Goal: Task Accomplishment & Management: Use online tool/utility

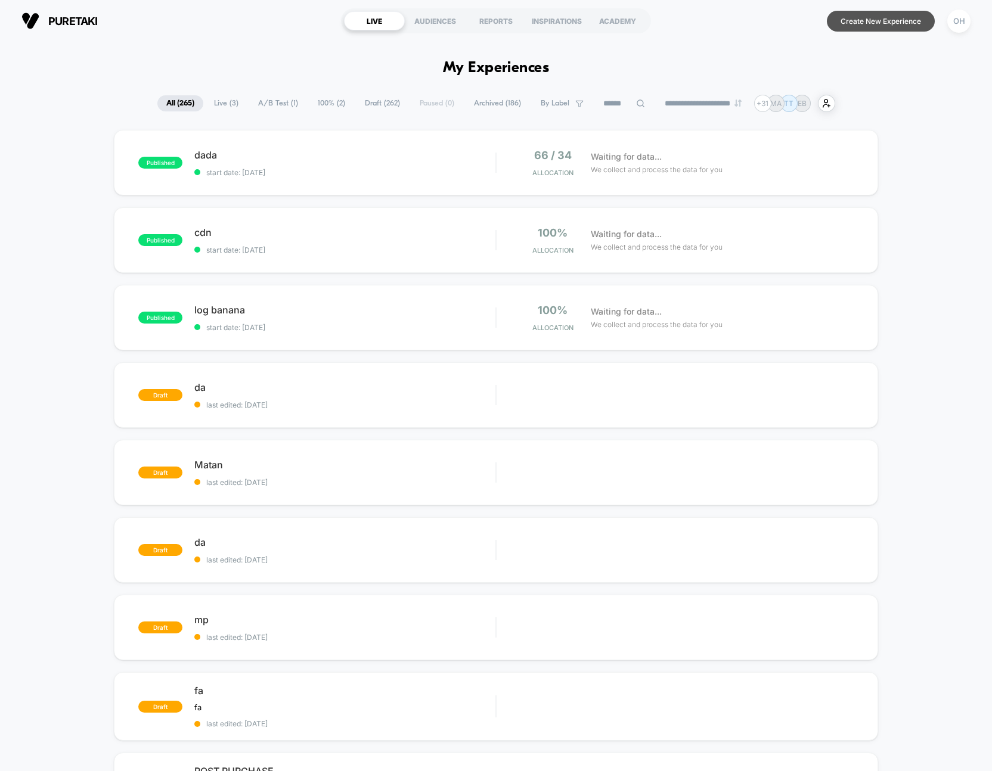
click at [880, 17] on button "Create New Experience" at bounding box center [881, 21] width 108 height 21
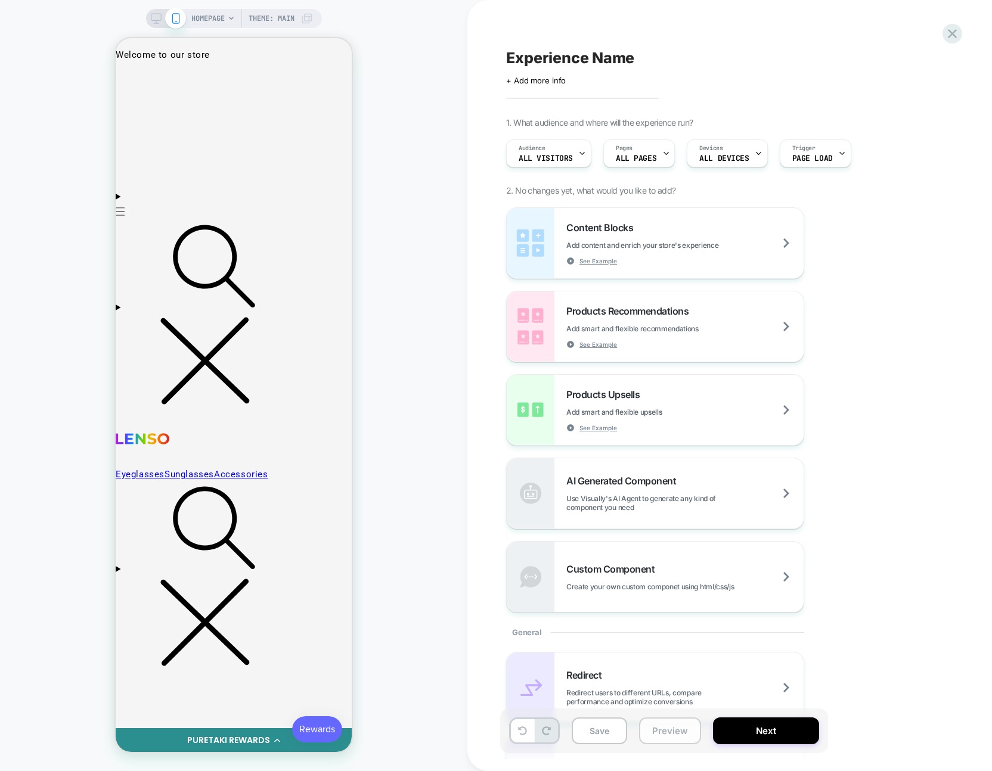
click at [672, 741] on button "Preview" at bounding box center [670, 730] width 62 height 27
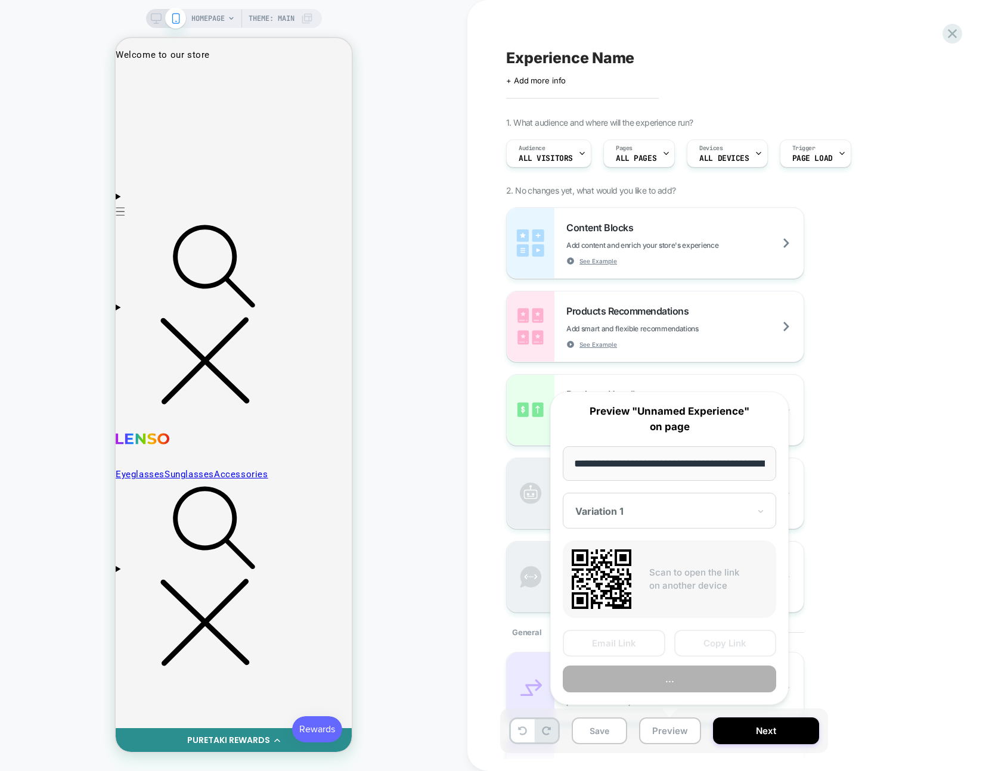
scroll to position [0, 55]
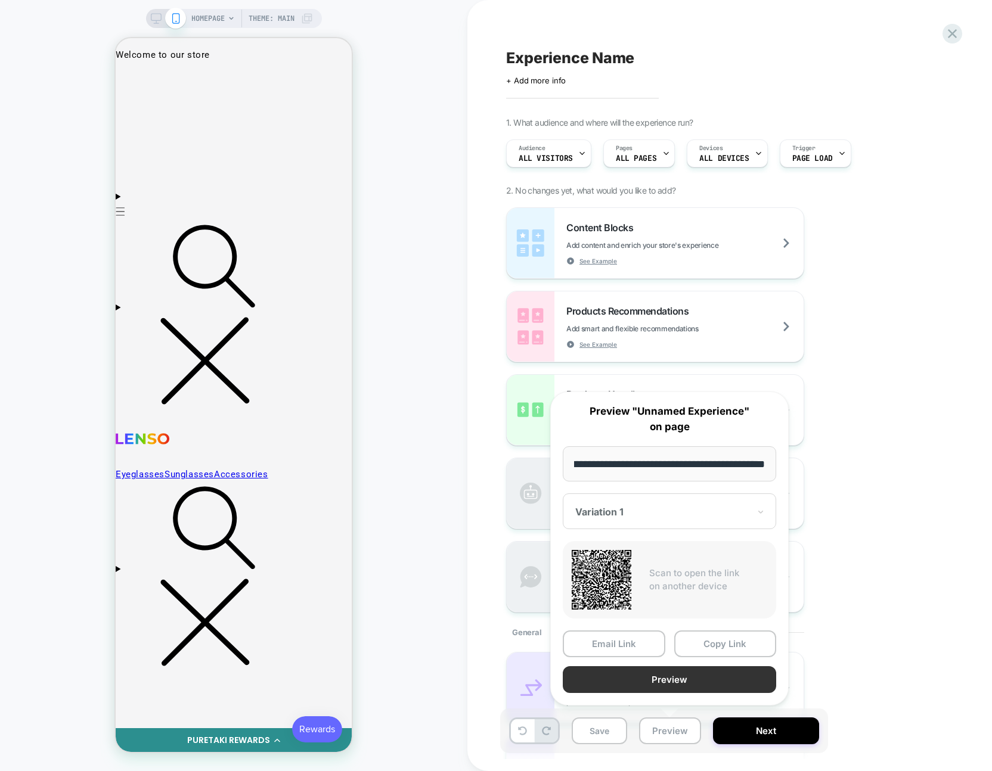
click at [686, 682] on button "Preview" at bounding box center [669, 679] width 213 height 27
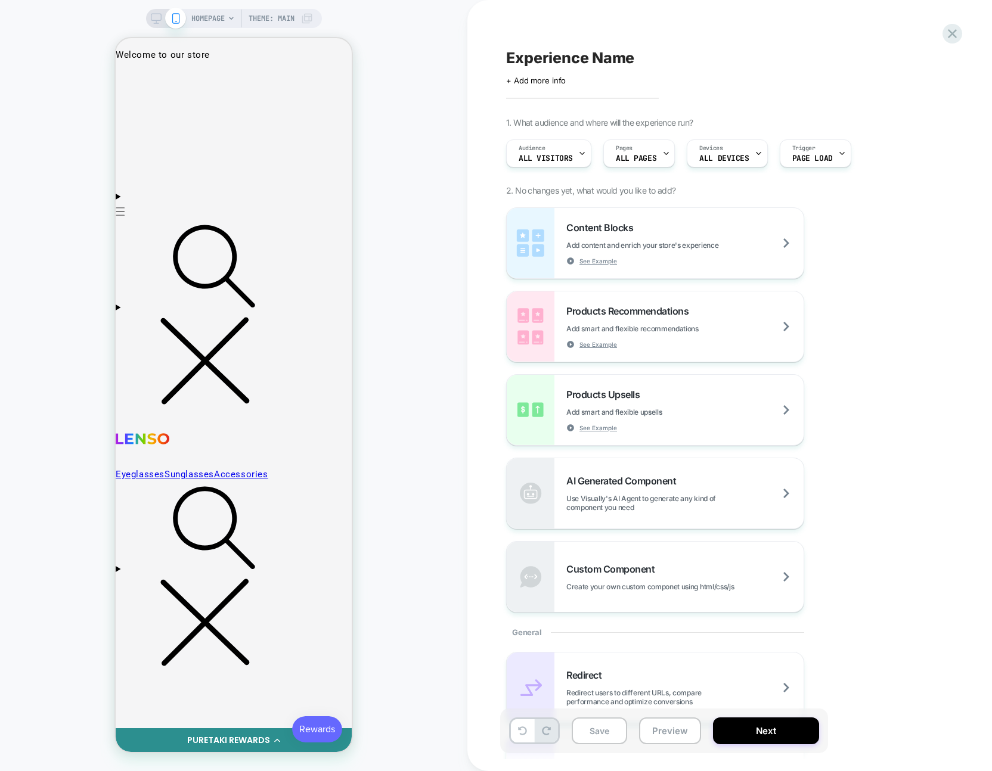
scroll to position [0, 0]
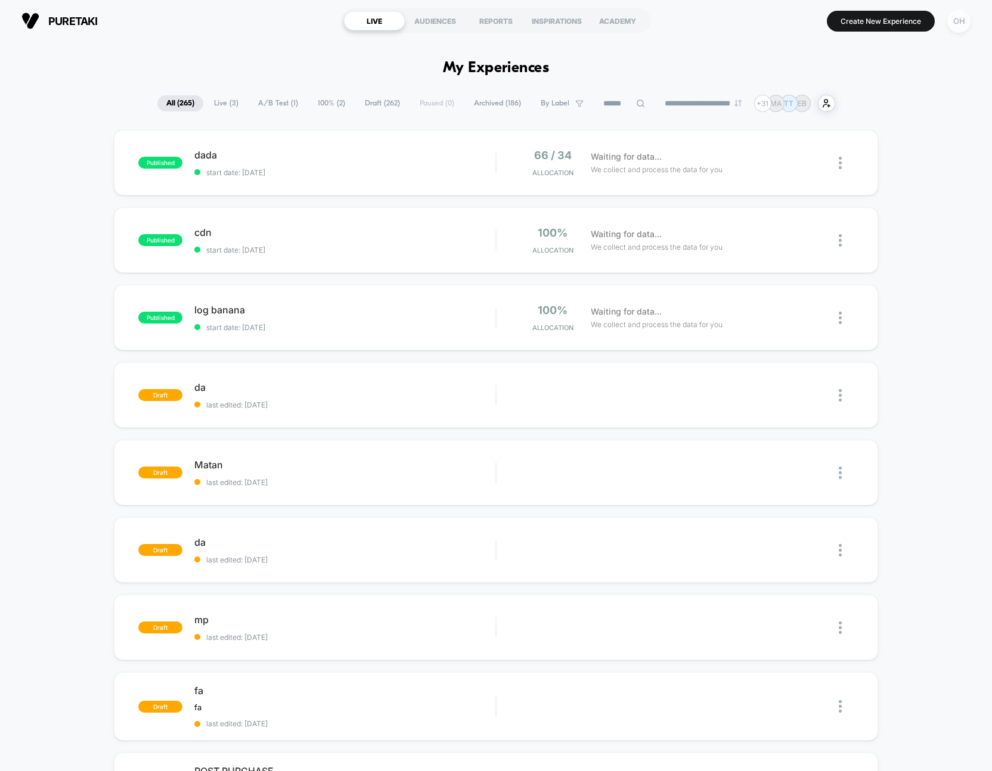
drag, startPoint x: 976, startPoint y: 27, endPoint x: 968, endPoint y: 25, distance: 8.5
click at [976, 27] on div "puretaki [URL][DOMAIN_NAME] LIVE AUDIENCES REPORTS INSPIRATIONS ACADEMY Create …" at bounding box center [496, 21] width 992 height 42
click at [958, 22] on div "OH" at bounding box center [958, 21] width 23 height 23
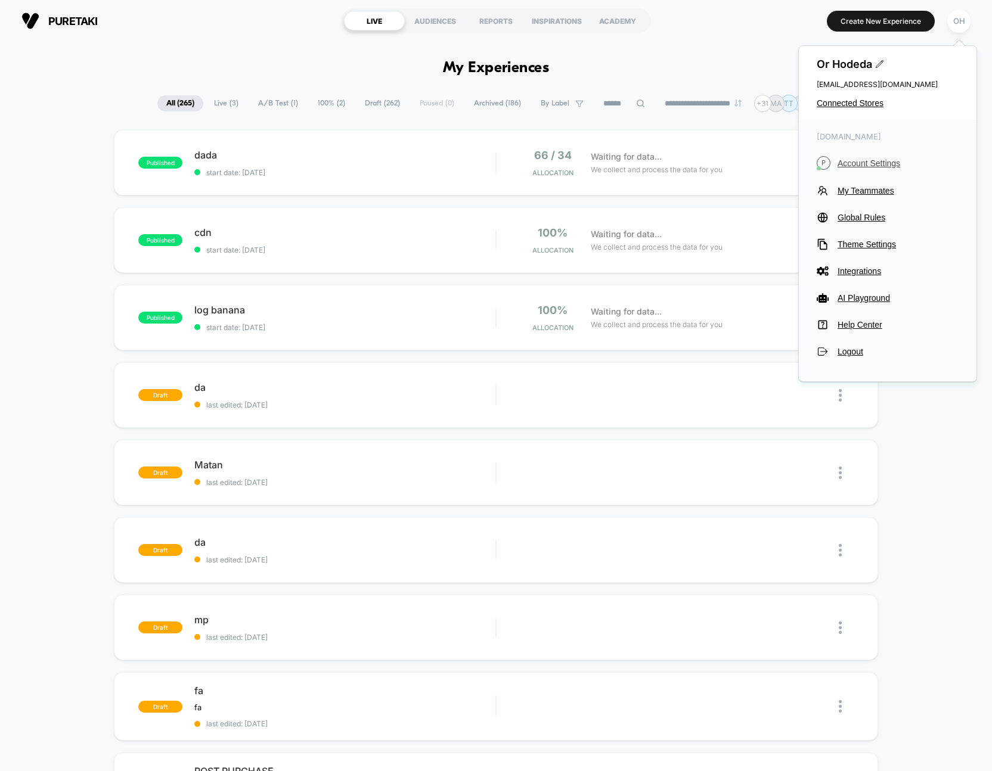
click at [871, 169] on button "P Account Settings" at bounding box center [887, 163] width 142 height 14
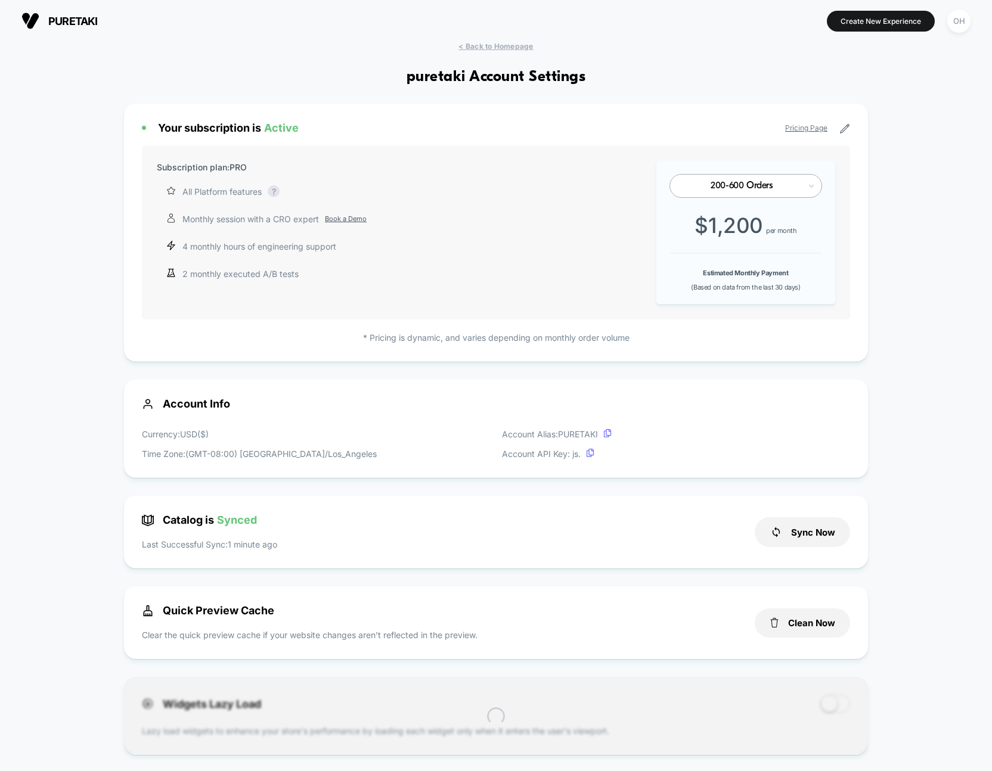
scroll to position [161, 0]
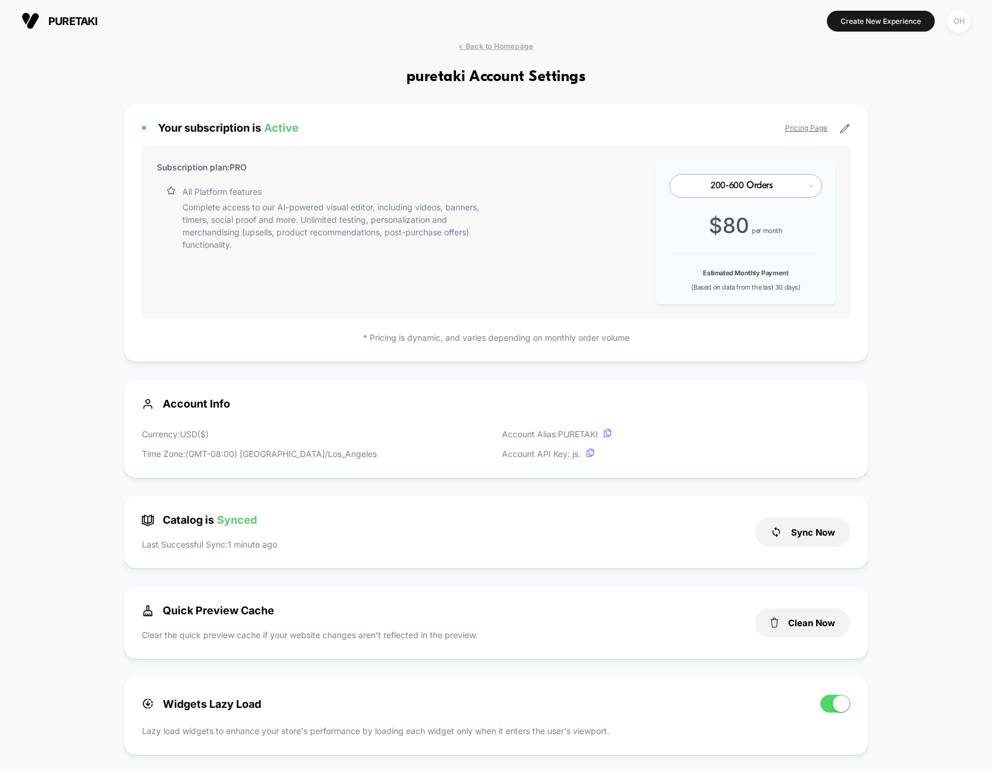
click at [959, 24] on div "OH" at bounding box center [958, 21] width 23 height 23
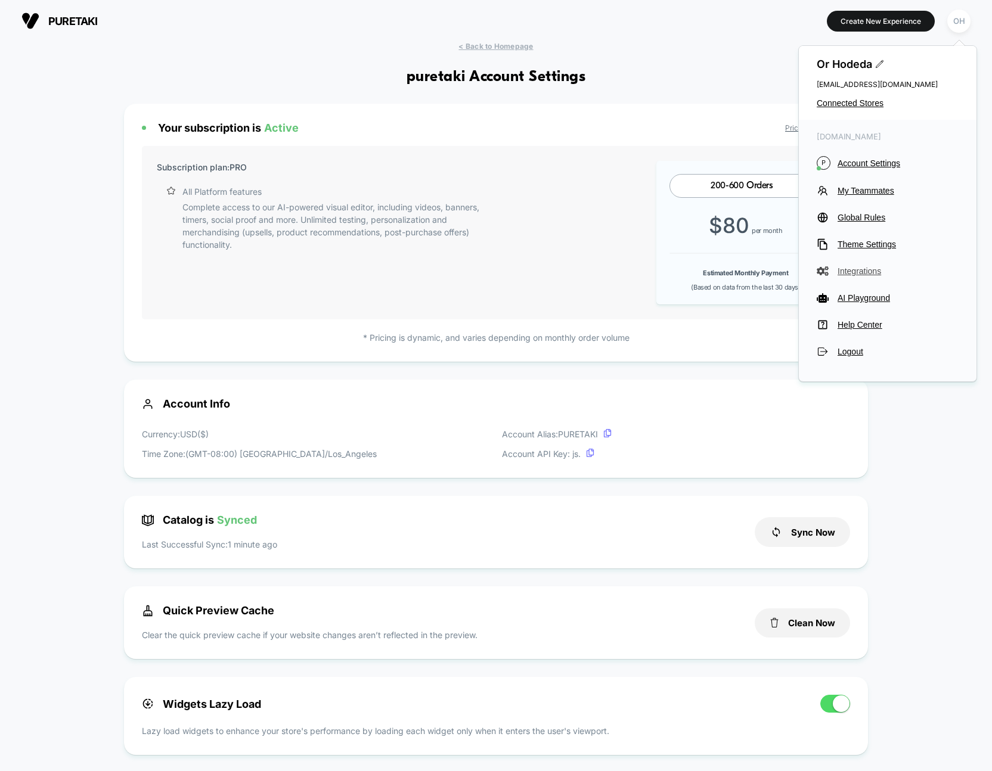
click at [863, 272] on span "Integrations" at bounding box center [897, 271] width 121 height 10
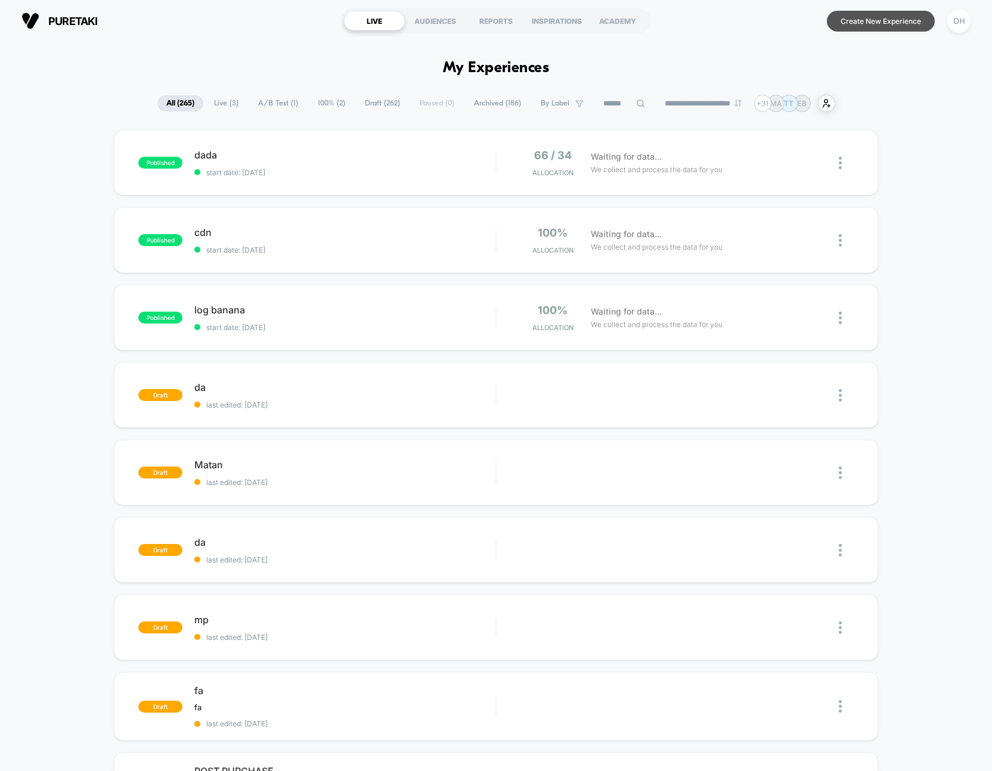
click at [902, 28] on button "Create New Experience" at bounding box center [881, 21] width 108 height 21
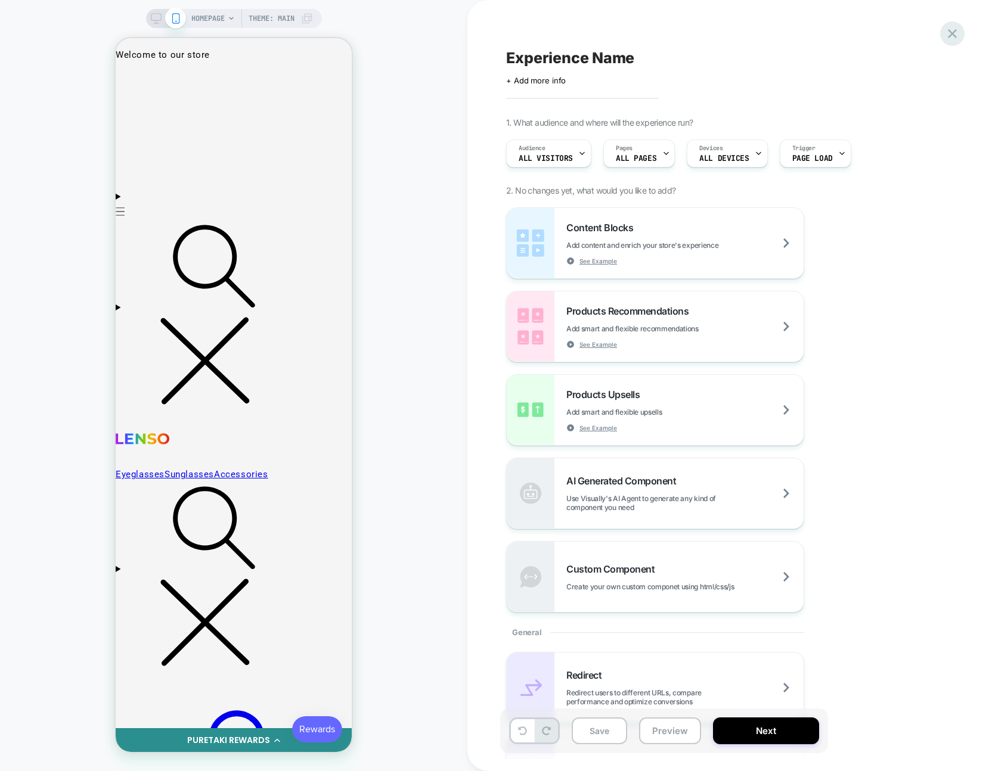
click at [947, 28] on icon at bounding box center [952, 34] width 16 height 16
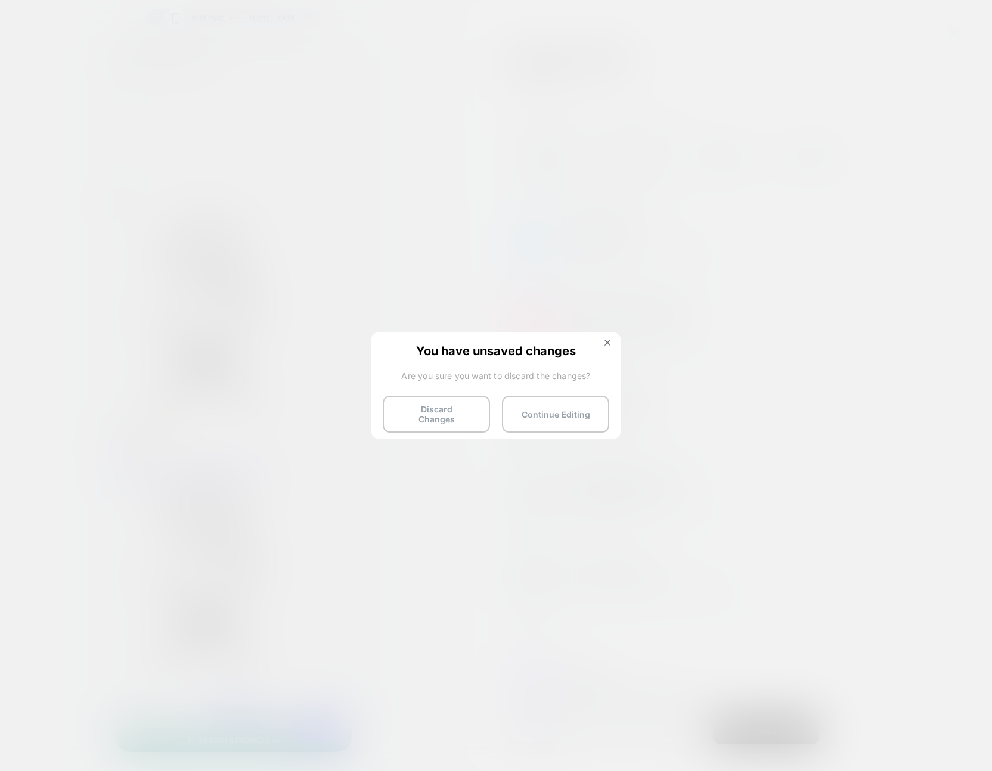
drag, startPoint x: 457, startPoint y: 401, endPoint x: 616, endPoint y: 138, distance: 307.2
click at [457, 401] on button "Discard Changes" at bounding box center [436, 414] width 107 height 37
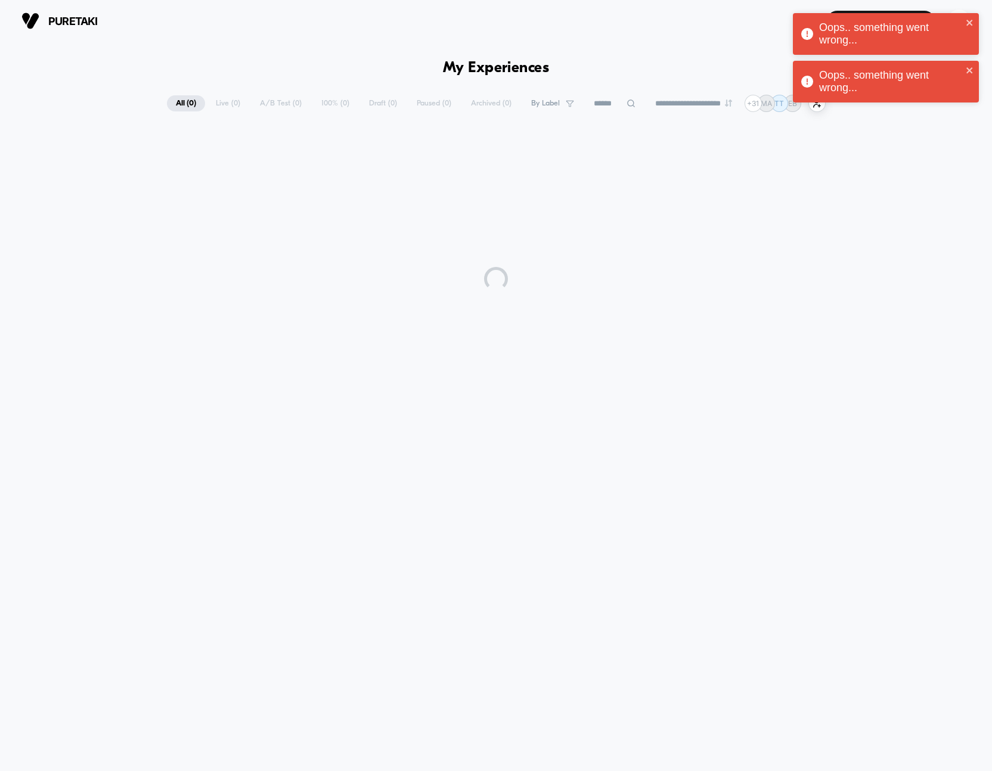
click at [700, 27] on section "Create New Experience OH" at bounding box center [817, 21] width 313 height 30
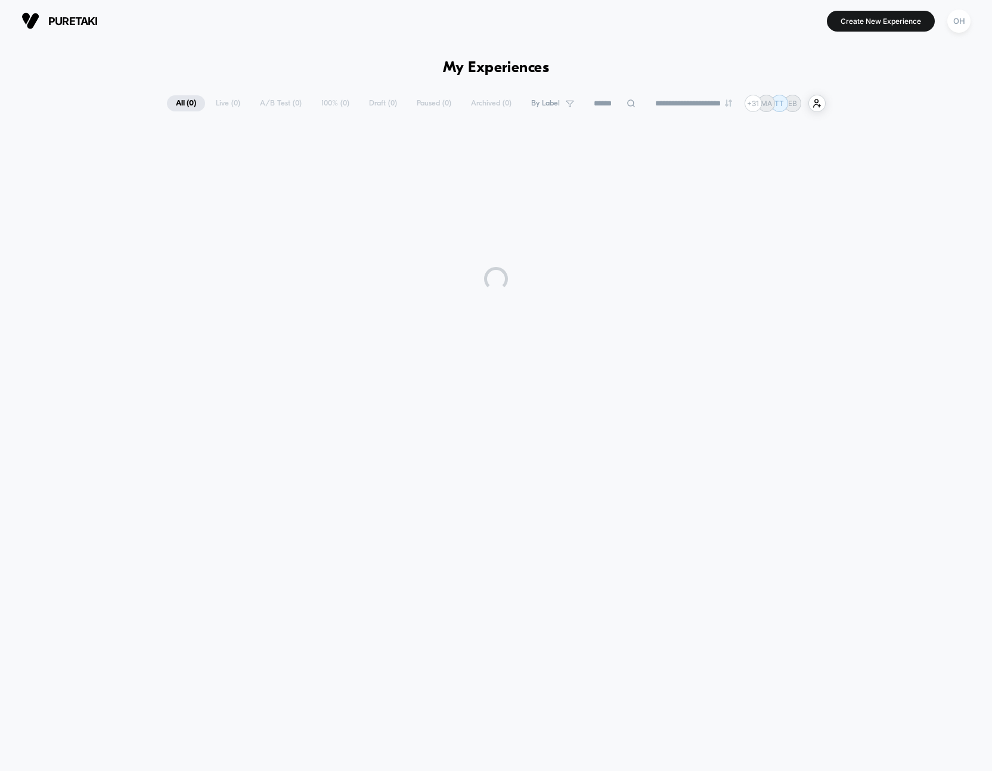
click at [968, 33] on div "OH" at bounding box center [958, 21] width 30 height 30
click at [958, 27] on div "OH" at bounding box center [958, 21] width 23 height 23
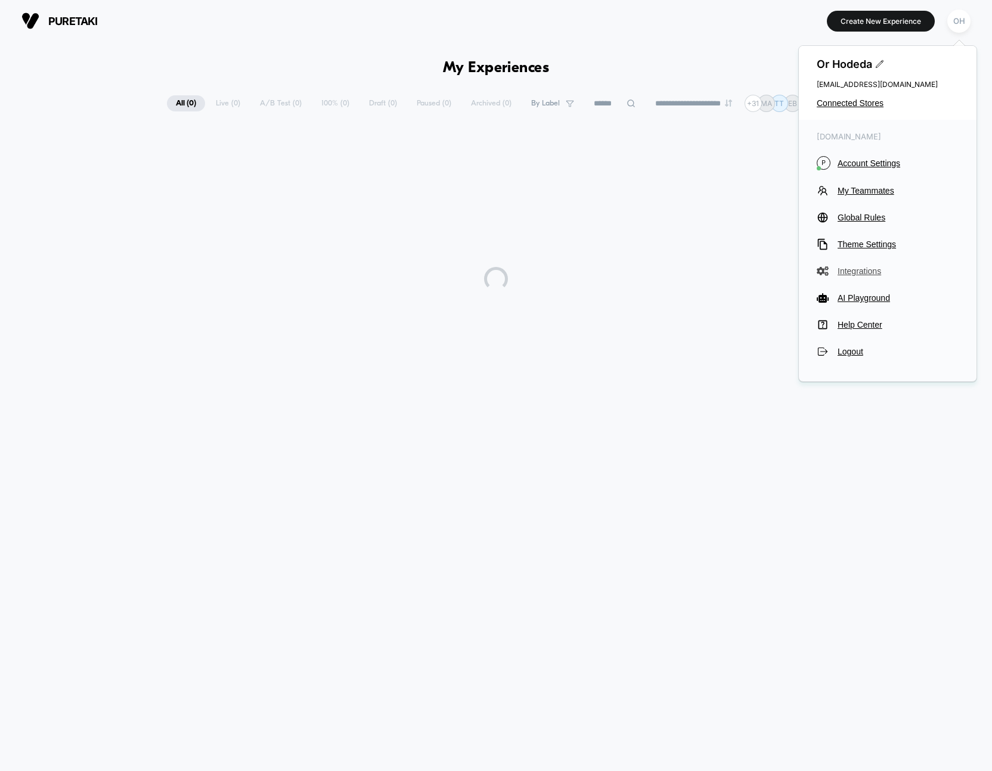
click at [868, 274] on span "Integrations" at bounding box center [897, 271] width 121 height 10
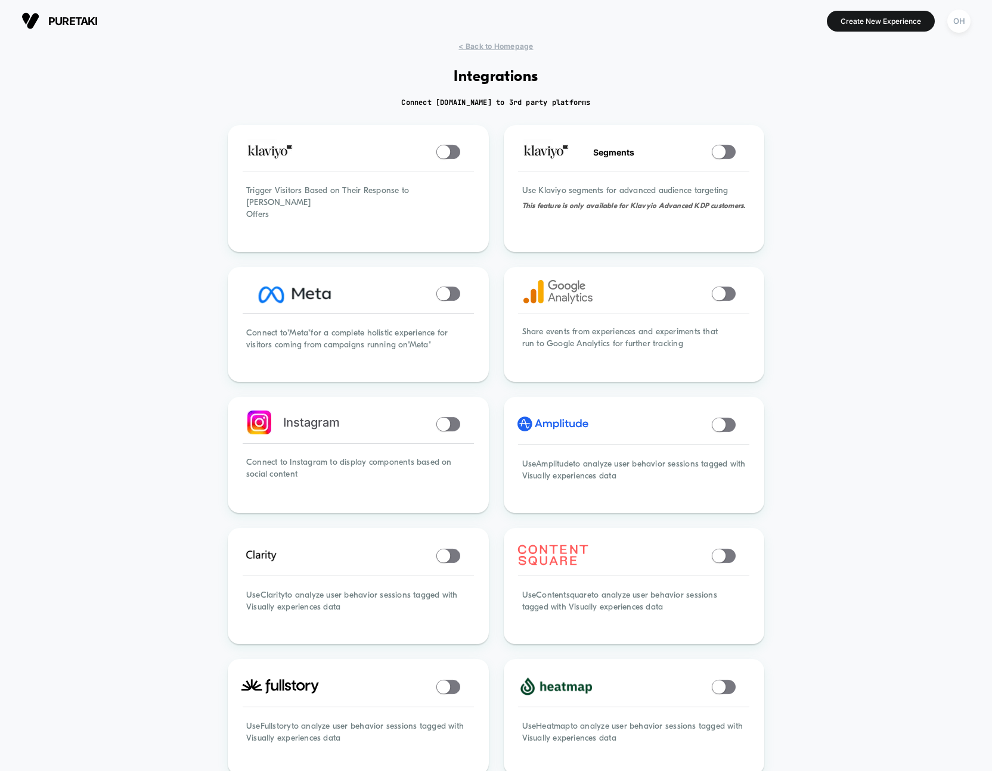
click at [870, 195] on div "< Back to Homepage Integrations Connect Visually.io to 3rd party platforms Trig…" at bounding box center [496, 741] width 992 height 1399
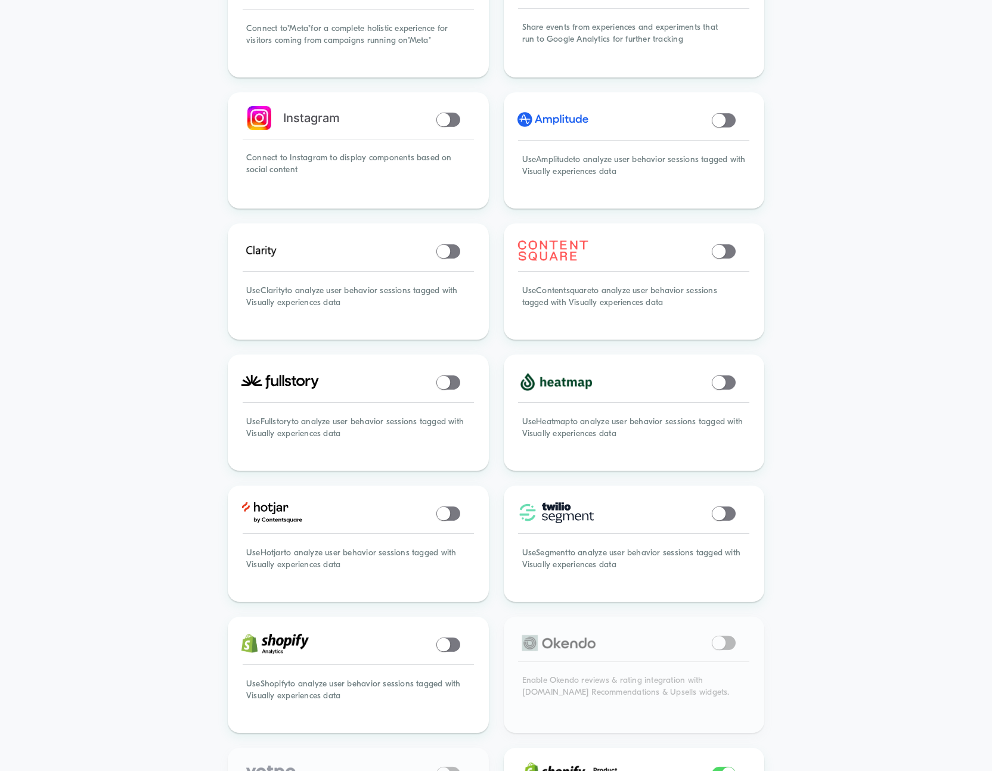
scroll to position [393, 0]
